Goal: Task Accomplishment & Management: Manage account settings

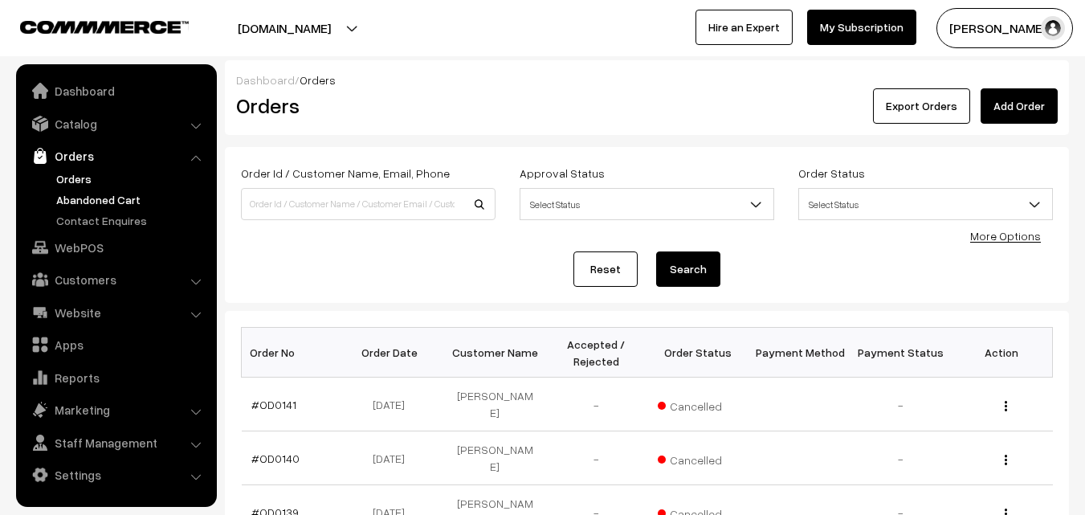
click at [80, 199] on link "Abandoned Cart" at bounding box center [131, 199] width 159 height 17
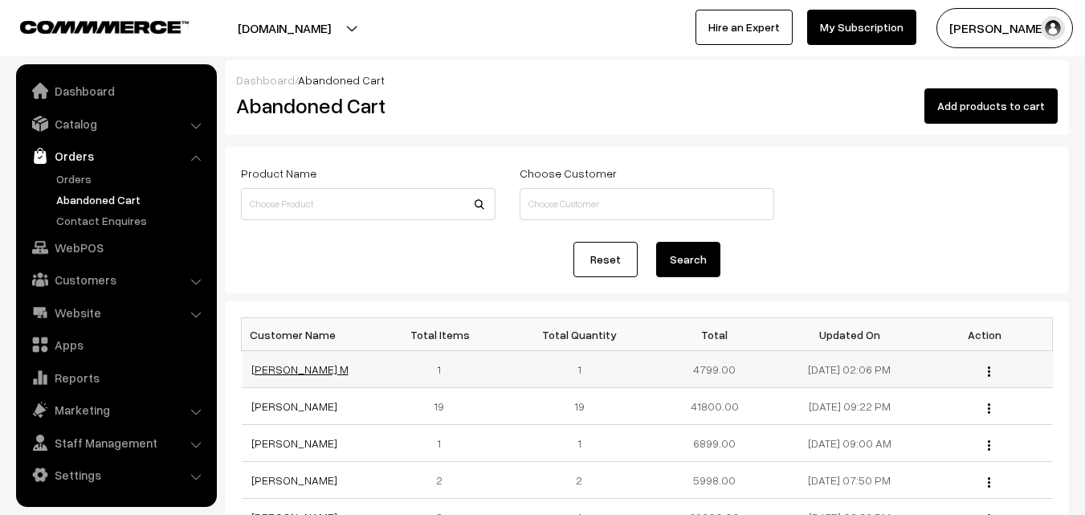
click at [281, 366] on link "Eswari M" at bounding box center [299, 369] width 97 height 14
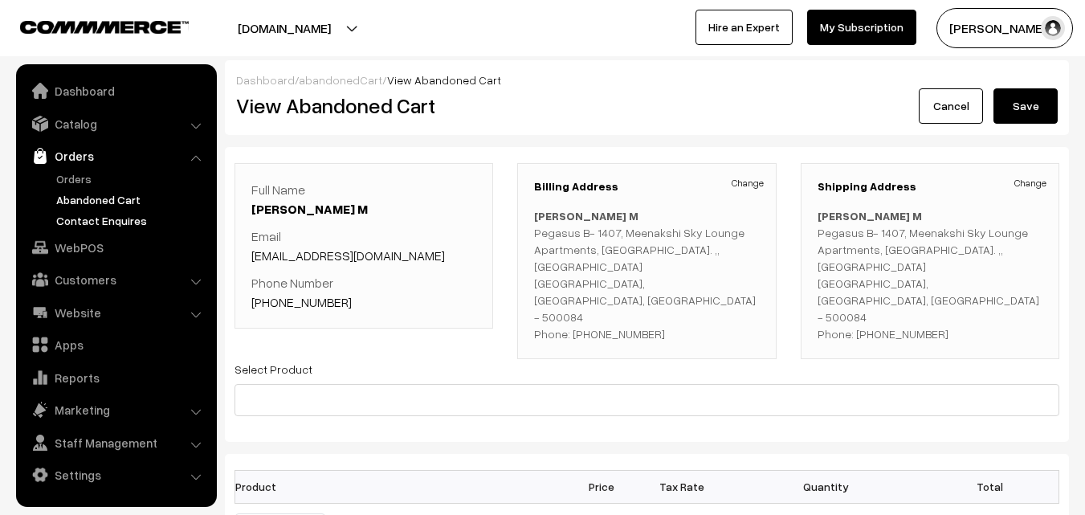
click at [86, 219] on link "Contact Enquires" at bounding box center [131, 220] width 159 height 17
